Goal: Share content

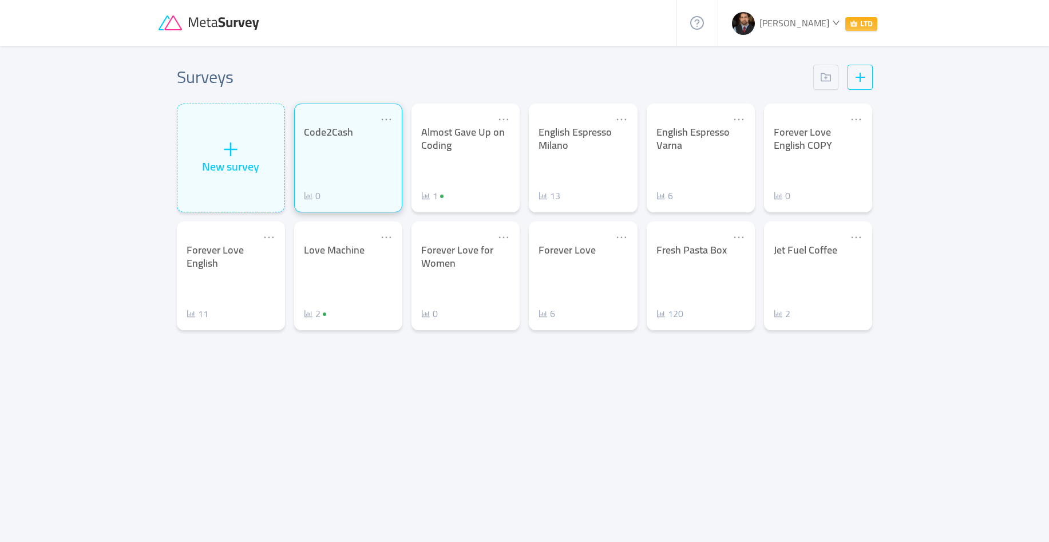
click at [349, 153] on div "Code2Cash 0" at bounding box center [348, 164] width 89 height 77
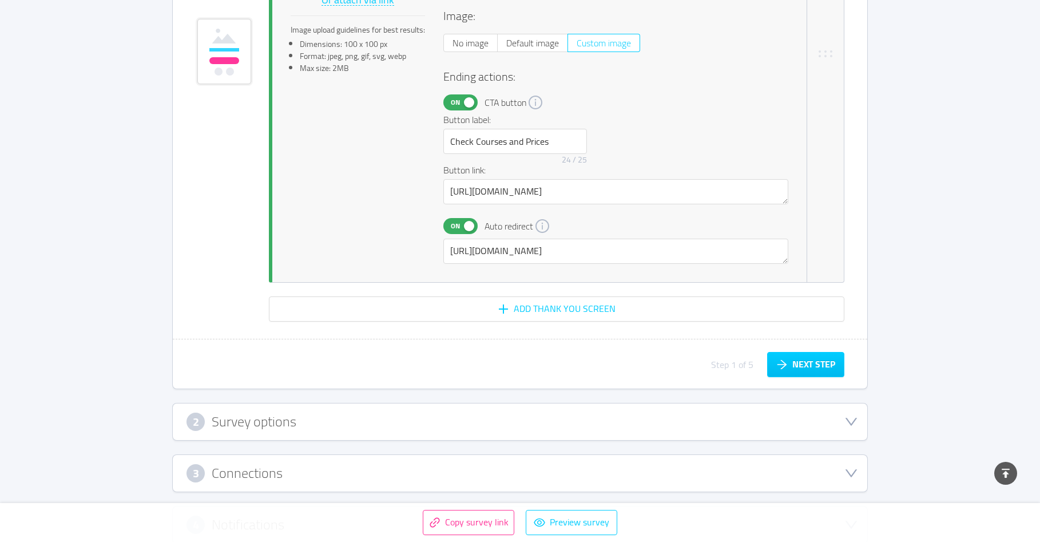
scroll to position [2714, 0]
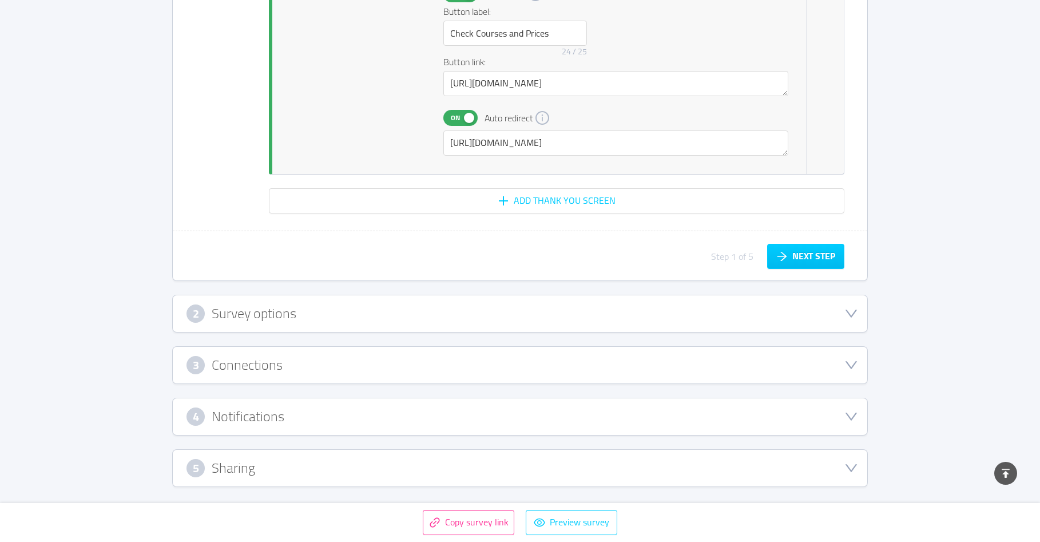
click at [264, 461] on div "5 Sharing" at bounding box center [520, 468] width 667 height 18
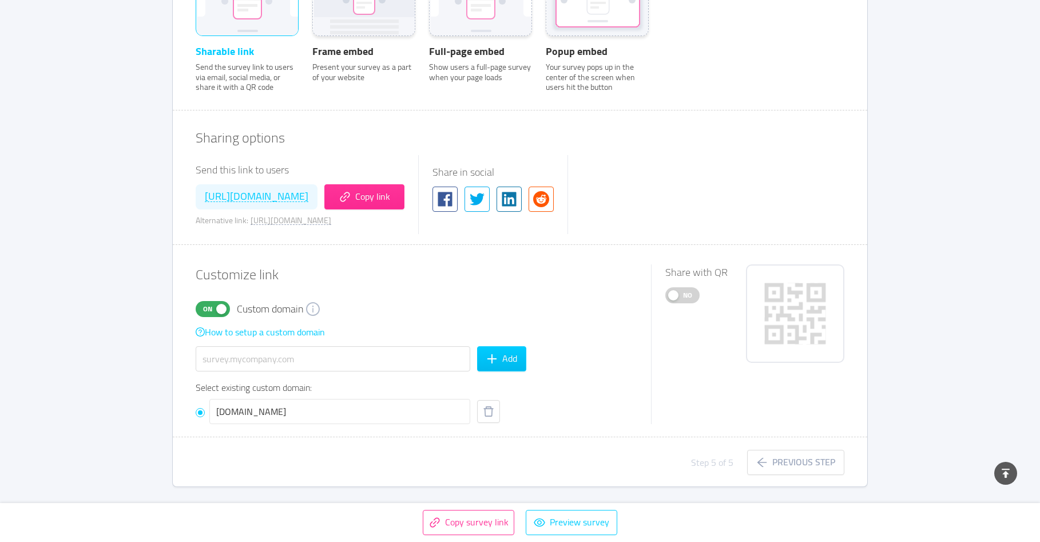
scroll to position [316, 0]
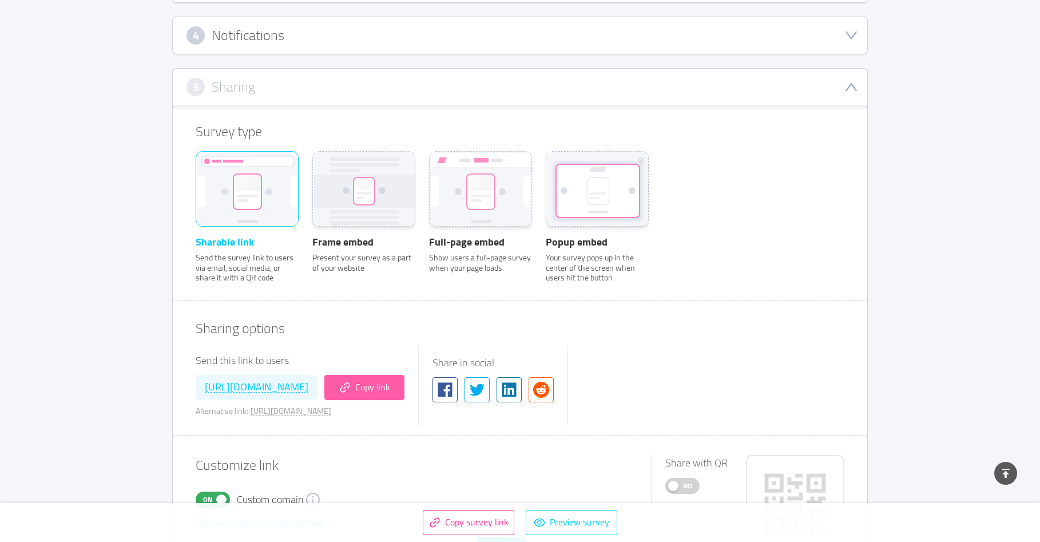
click at [405, 383] on button "Copy link" at bounding box center [364, 387] width 80 height 25
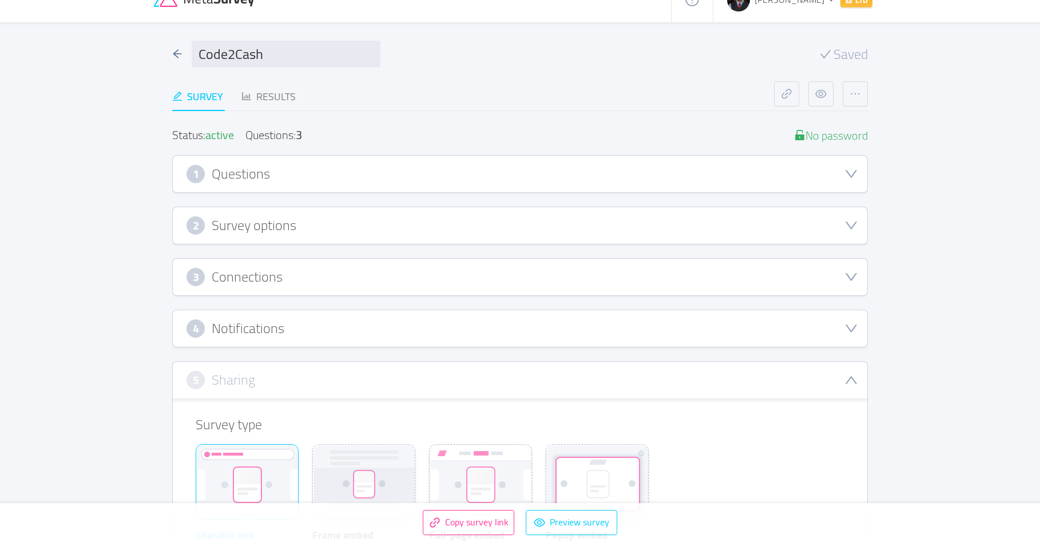
scroll to position [0, 0]
